Goal: Information Seeking & Learning: Learn about a topic

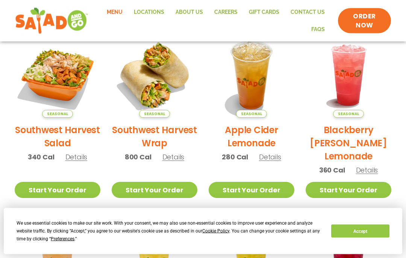
scroll to position [184, 0]
click at [65, 84] on img at bounding box center [58, 75] width 86 height 86
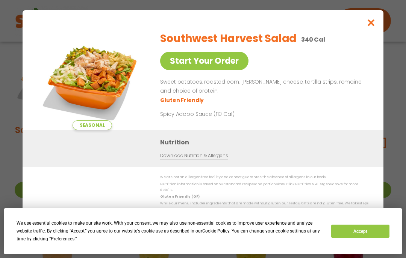
scroll to position [184, 0]
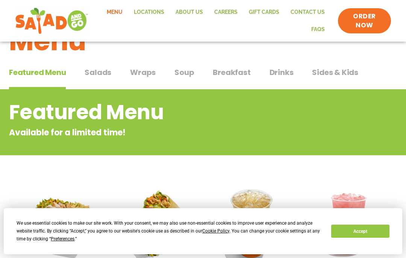
scroll to position [35, 0]
click at [98, 73] on span "Salads" at bounding box center [97, 72] width 27 height 11
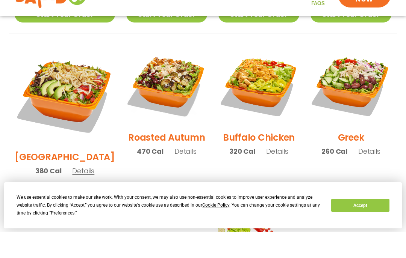
scroll to position [398, 0]
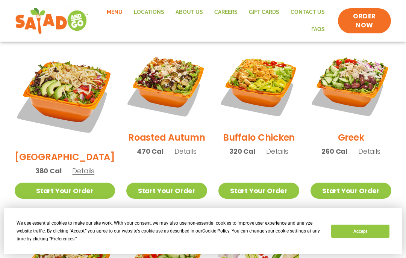
click at [353, 68] on img at bounding box center [350, 85] width 81 height 81
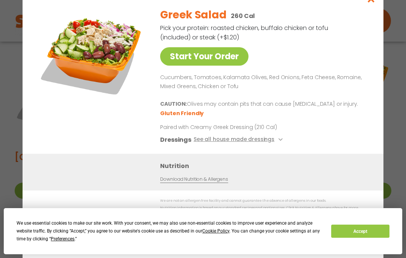
scroll to position [35, 0]
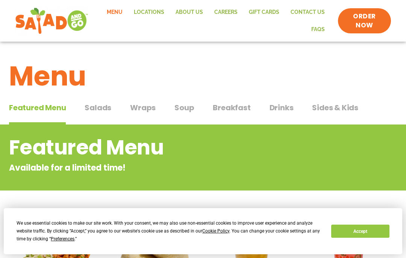
click at [231, 103] on span "Breakfast" at bounding box center [232, 107] width 38 height 11
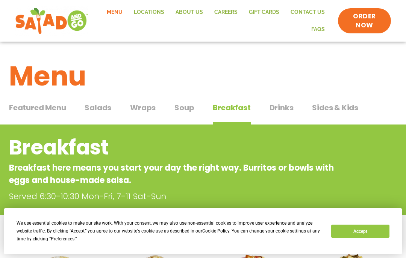
click at [100, 106] on span "Salads" at bounding box center [97, 107] width 27 height 11
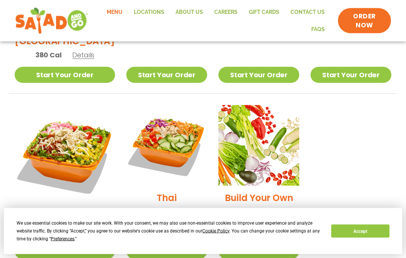
scroll to position [533, 0]
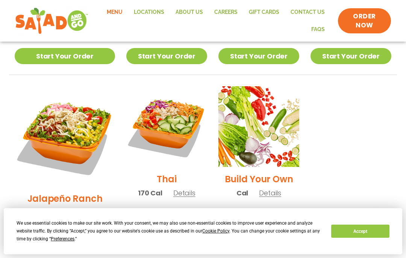
click at [244, 148] on div "Build Your Own Cal Details" at bounding box center [258, 145] width 81 height 119
